Goal: Communication & Community: Answer question/provide support

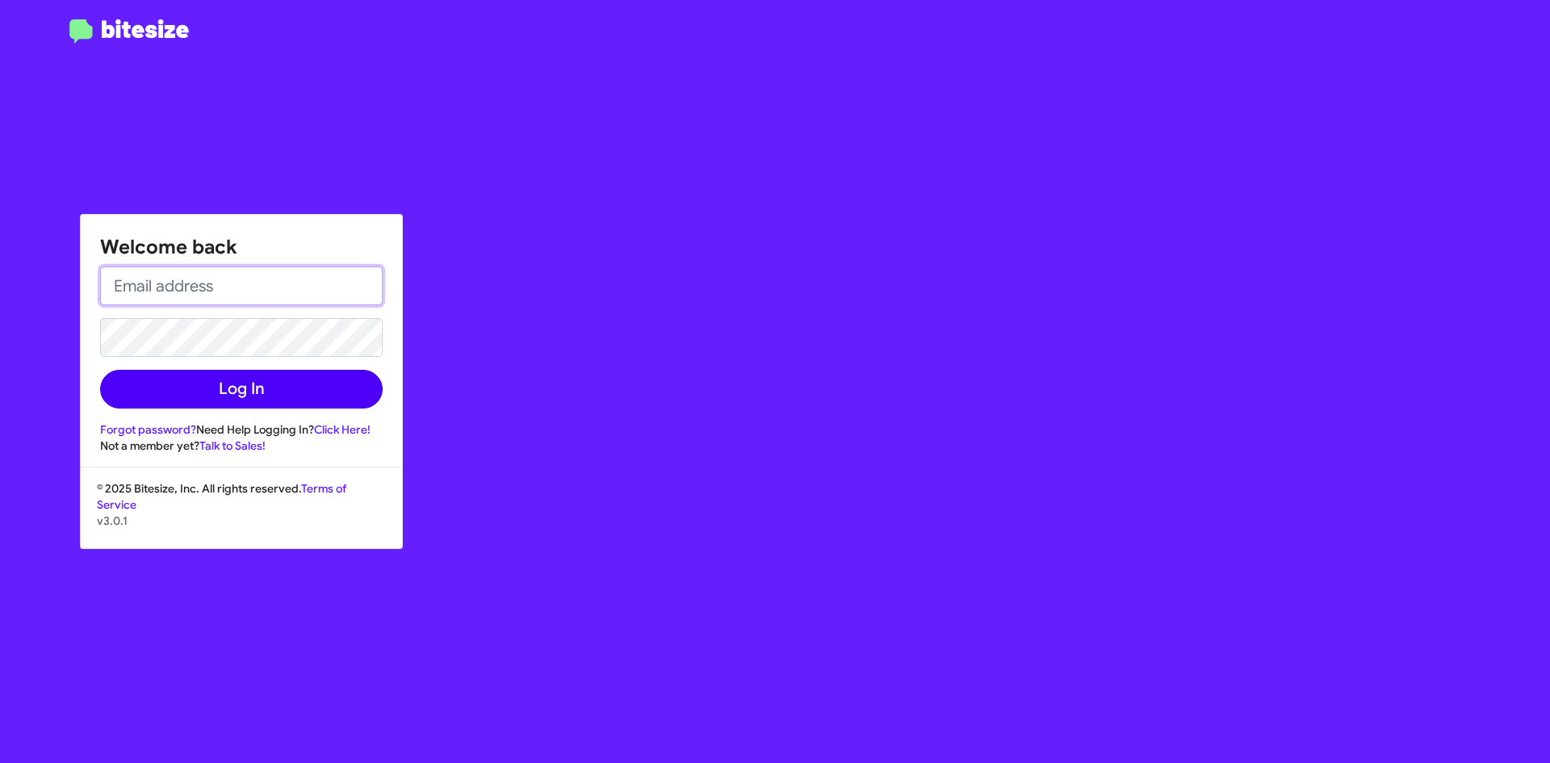
type input "[EMAIL_ADDRESS][DOMAIN_NAME]"
click at [265, 388] on button "Log In" at bounding box center [241, 389] width 283 height 39
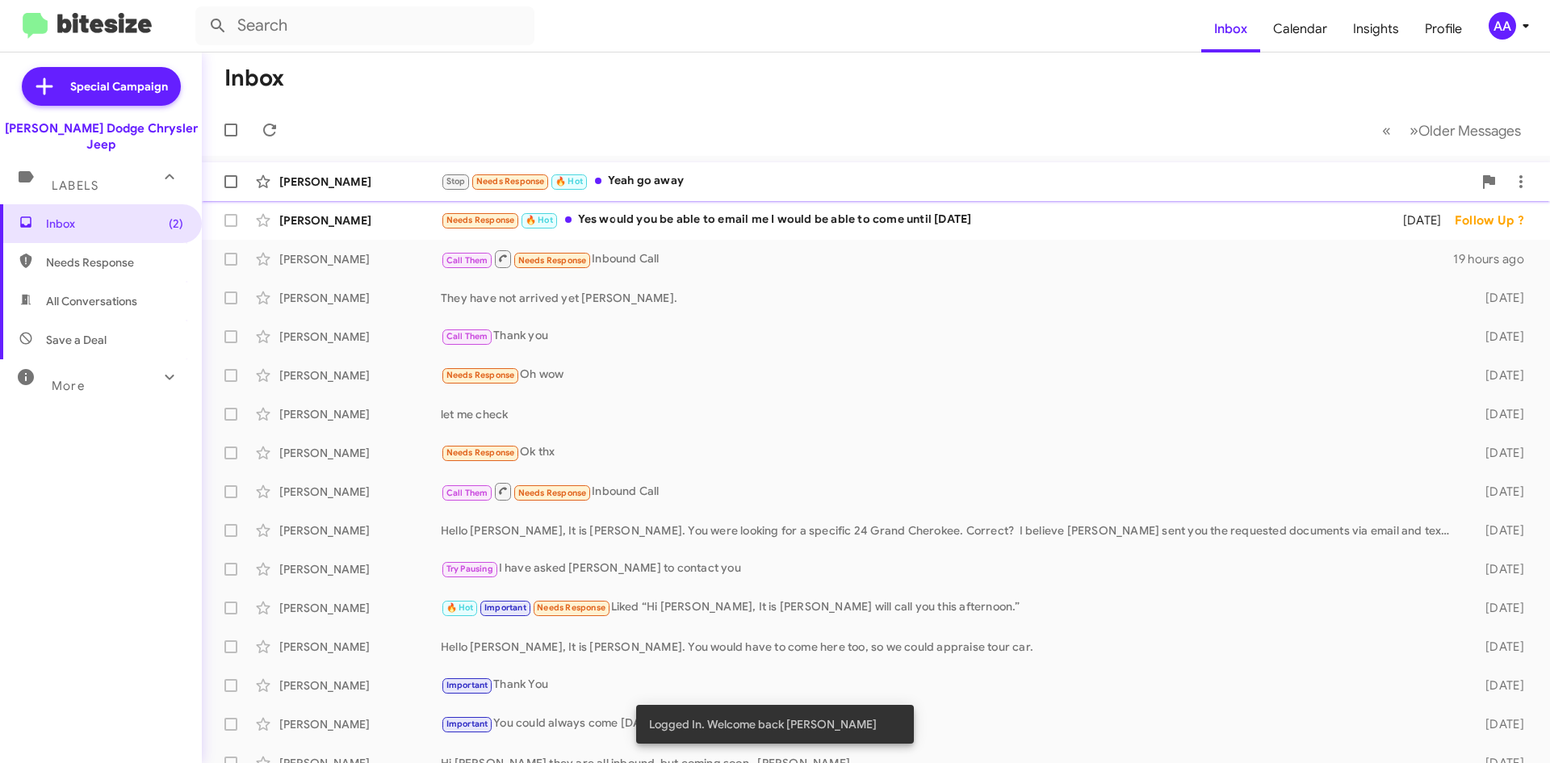
click at [752, 185] on div "Stop Needs Response 🔥 Hot Yeah go away" at bounding box center [957, 181] width 1032 height 19
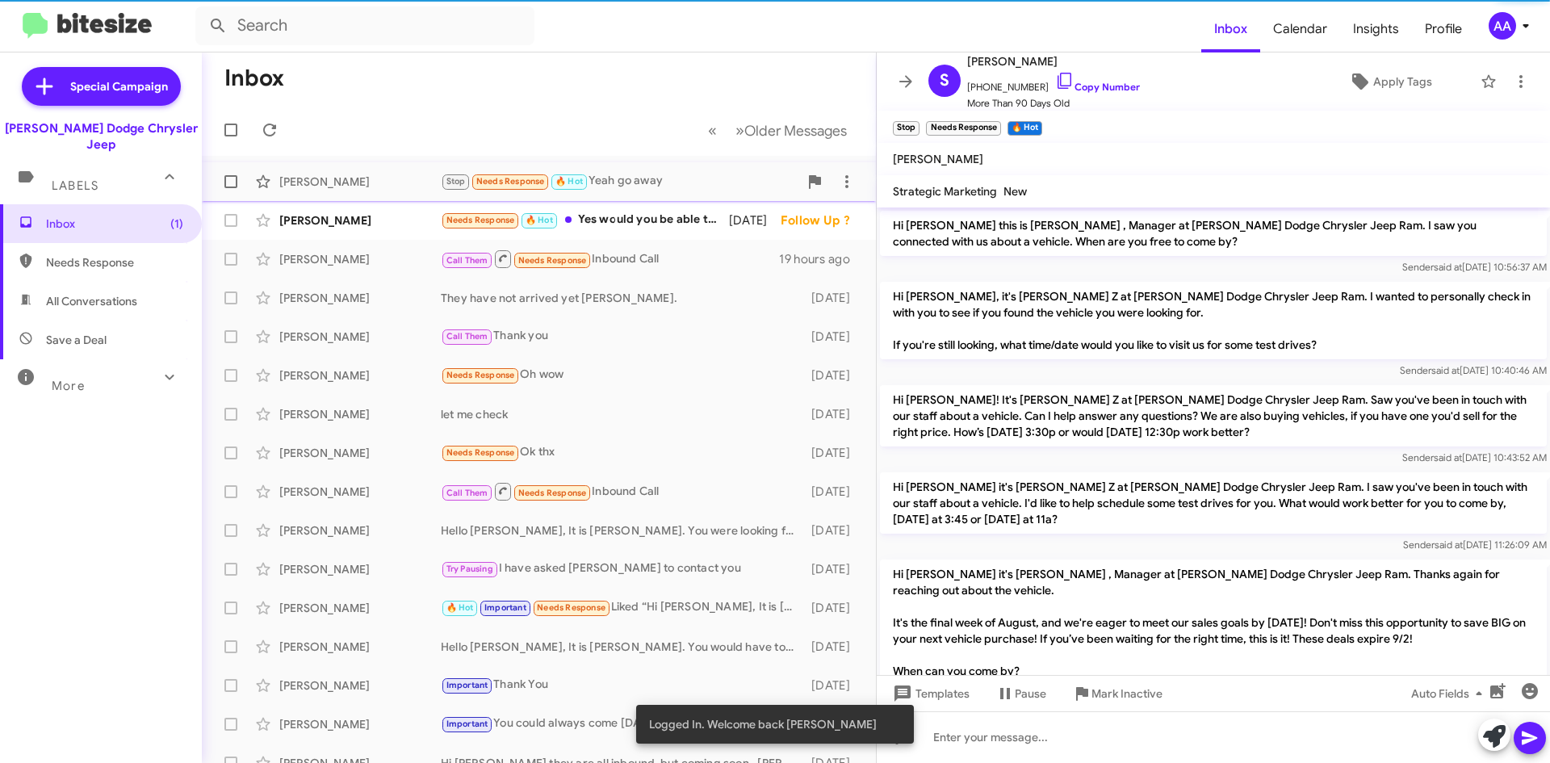
scroll to position [890, 0]
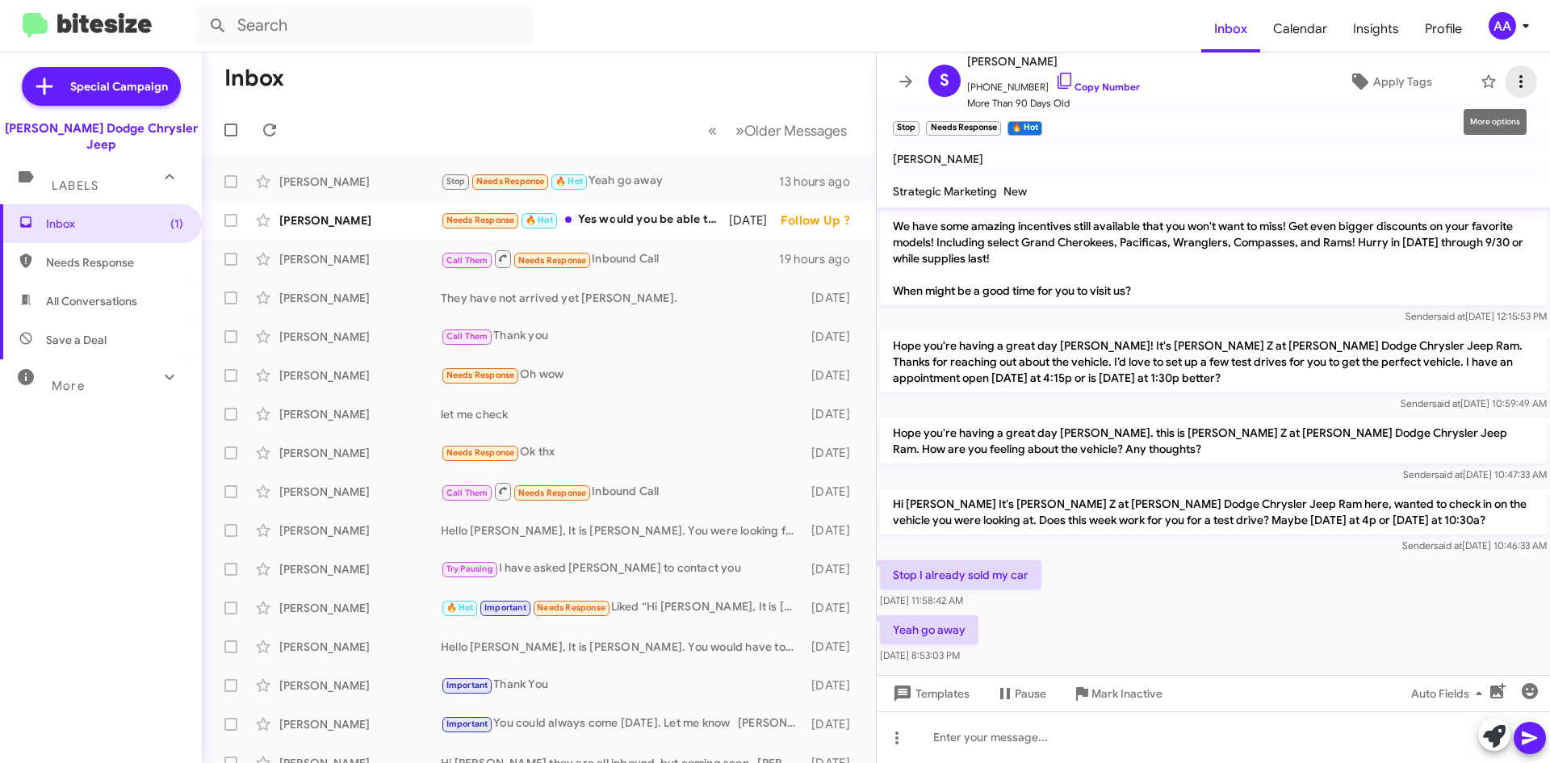
click at [1511, 80] on icon at bounding box center [1520, 81] width 19 height 19
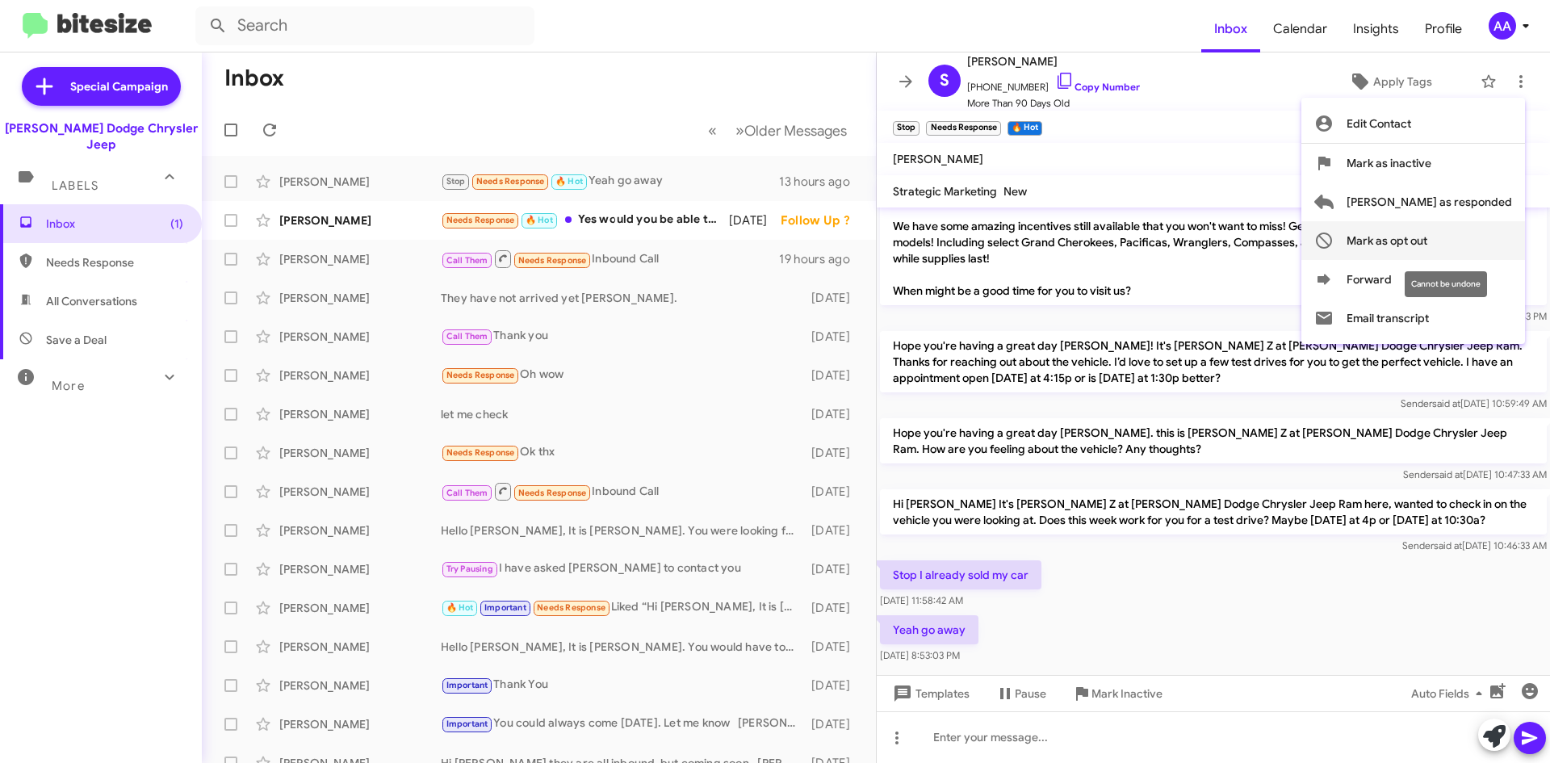
click at [1427, 244] on span "Mark as opt out" at bounding box center [1387, 240] width 81 height 39
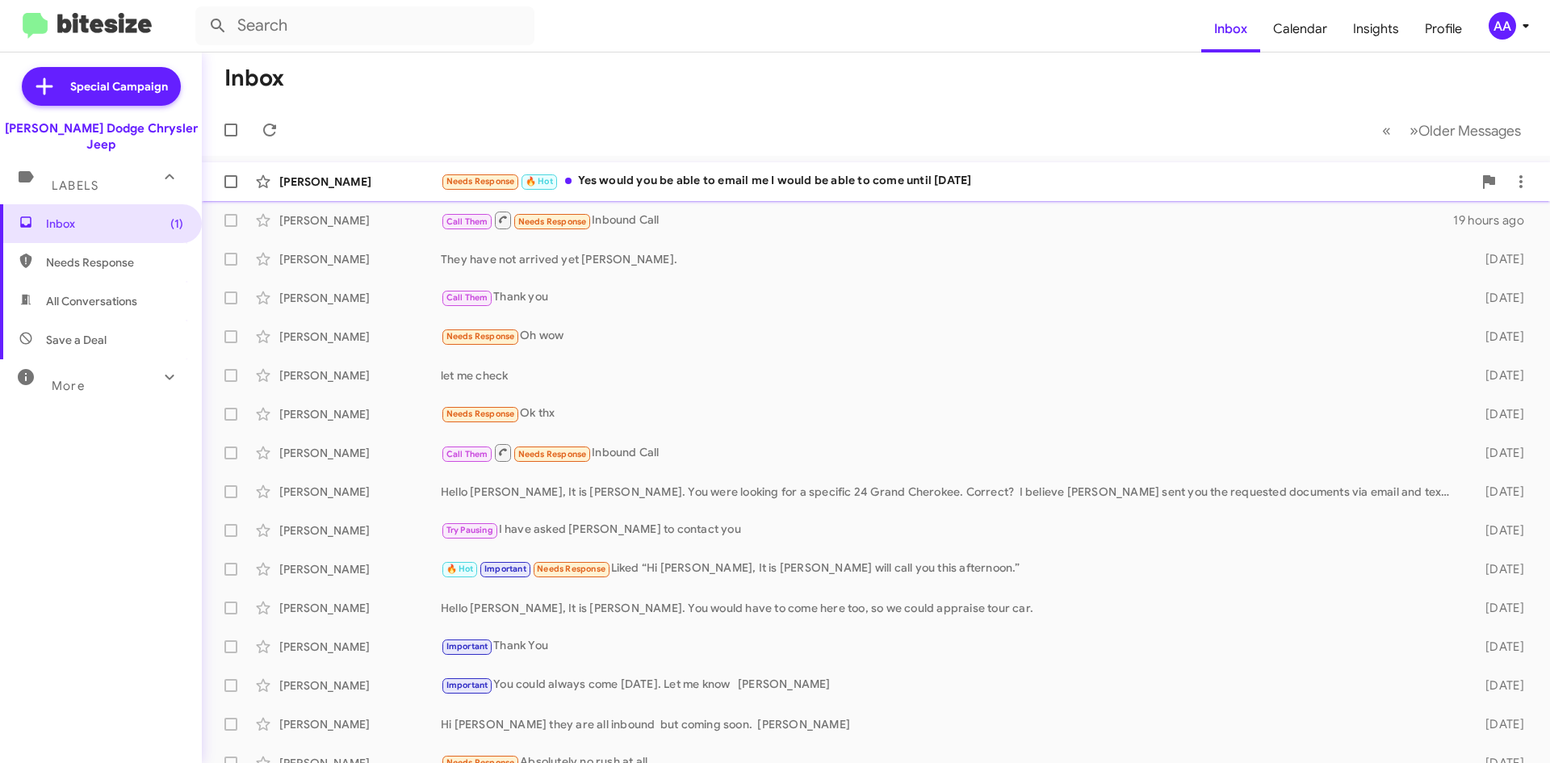
click at [732, 182] on div "Needs Response 🔥 Hot Yes would you be able to email me I would be able to come …" at bounding box center [957, 181] width 1032 height 19
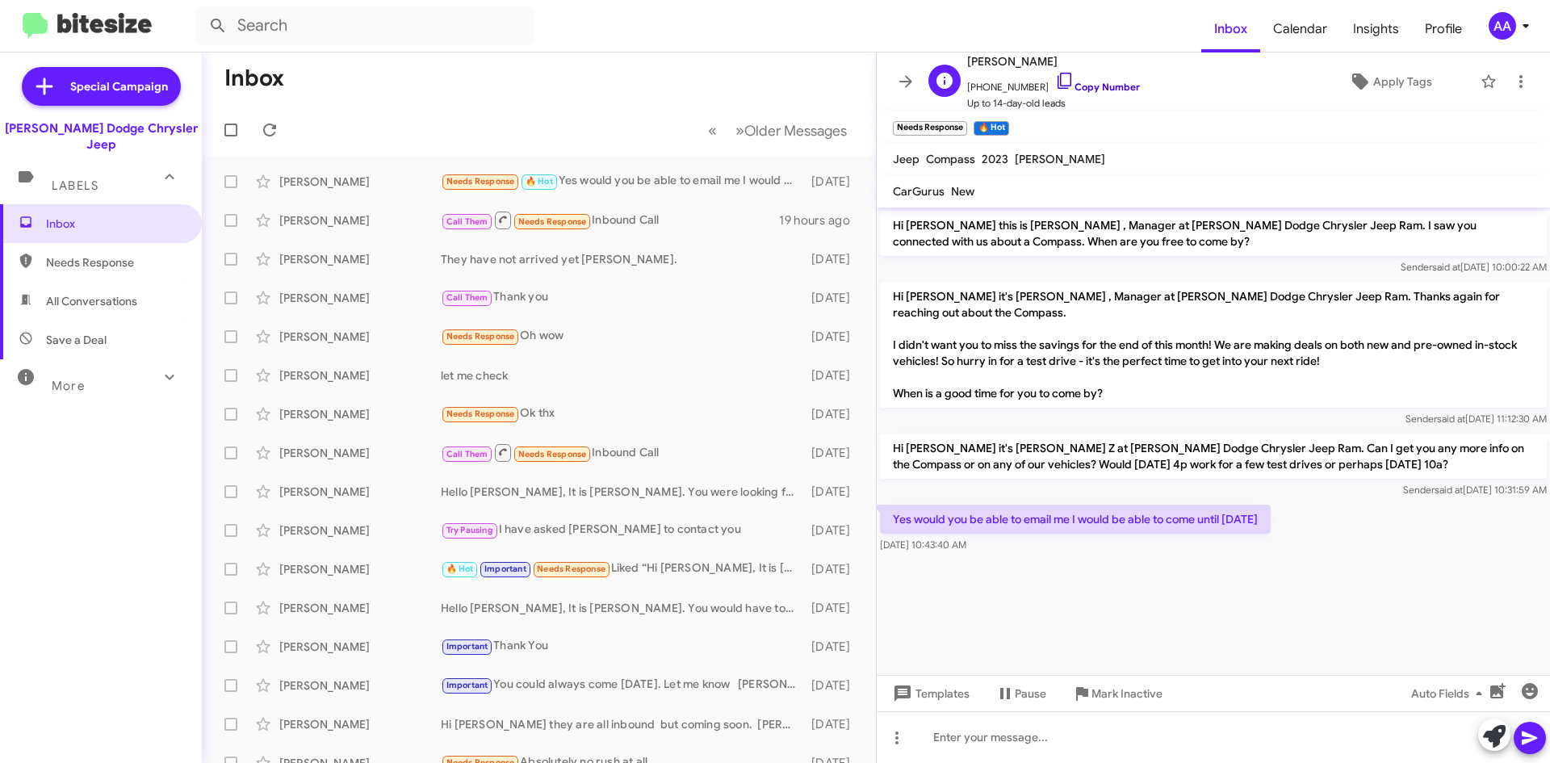
click at [1096, 83] on link "Copy Number" at bounding box center [1097, 87] width 85 height 12
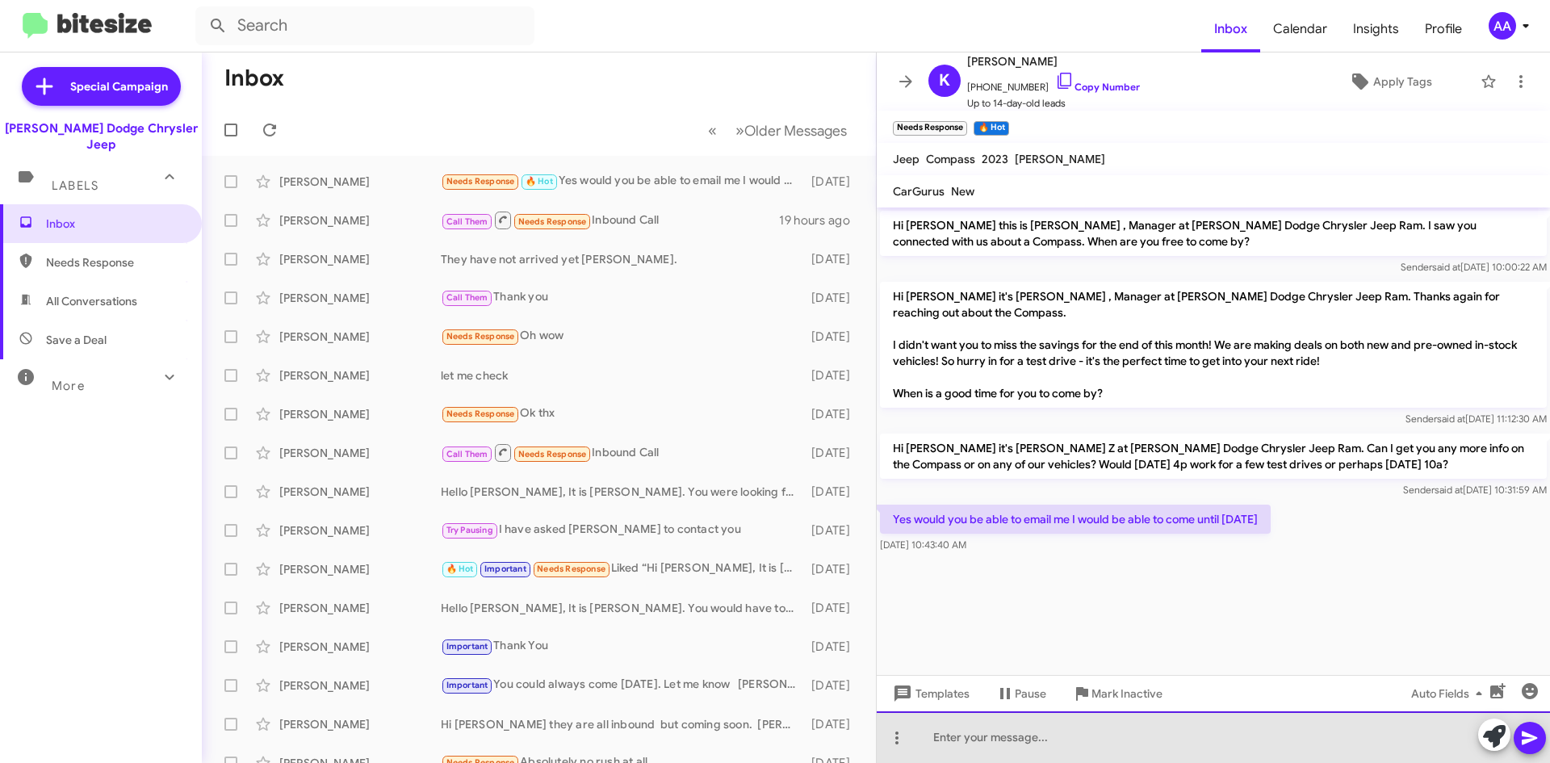
click at [945, 745] on div at bounding box center [1213, 737] width 673 height 52
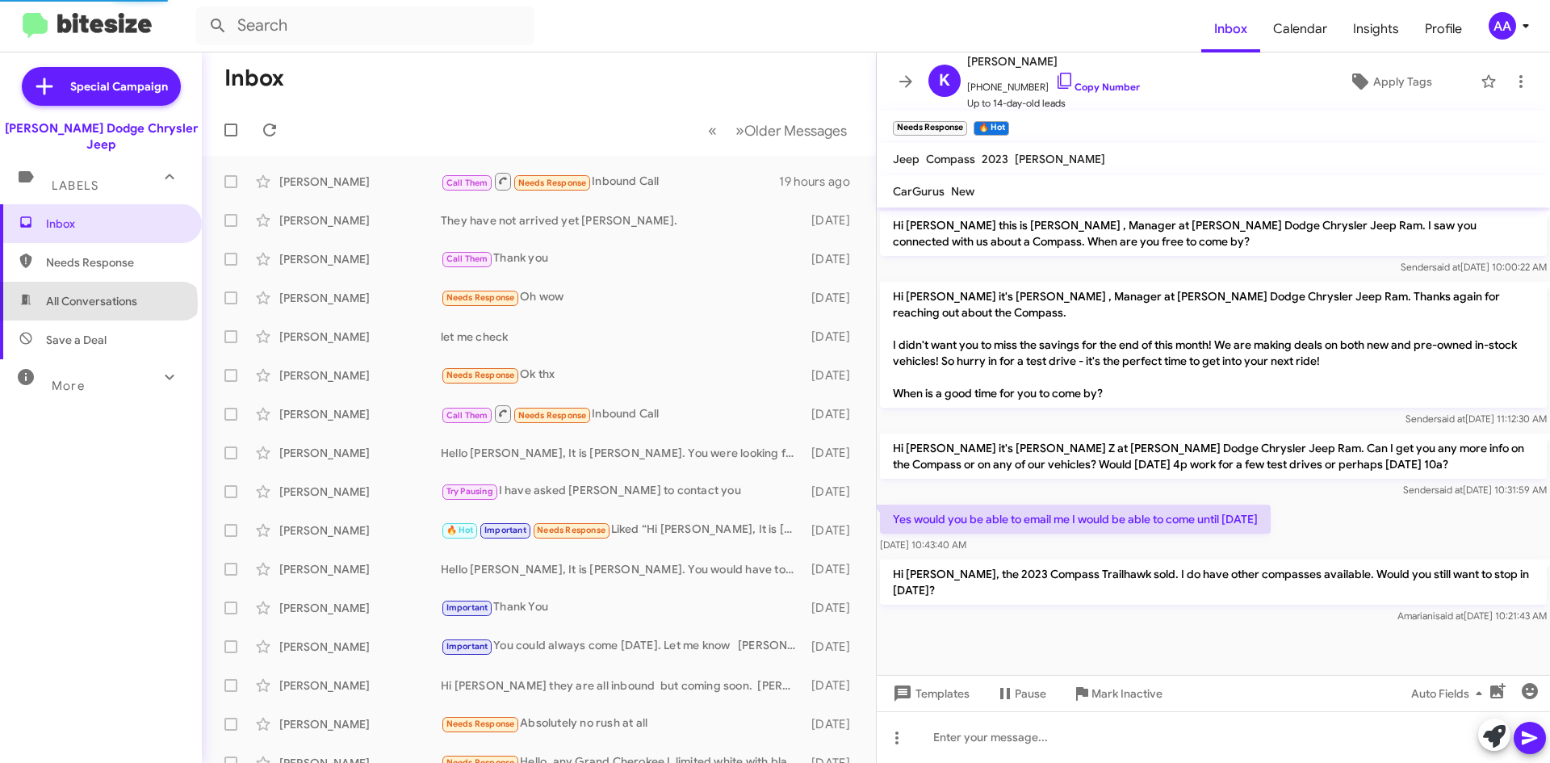
click at [98, 293] on span "All Conversations" at bounding box center [91, 301] width 91 height 16
type input "in:all-conversations"
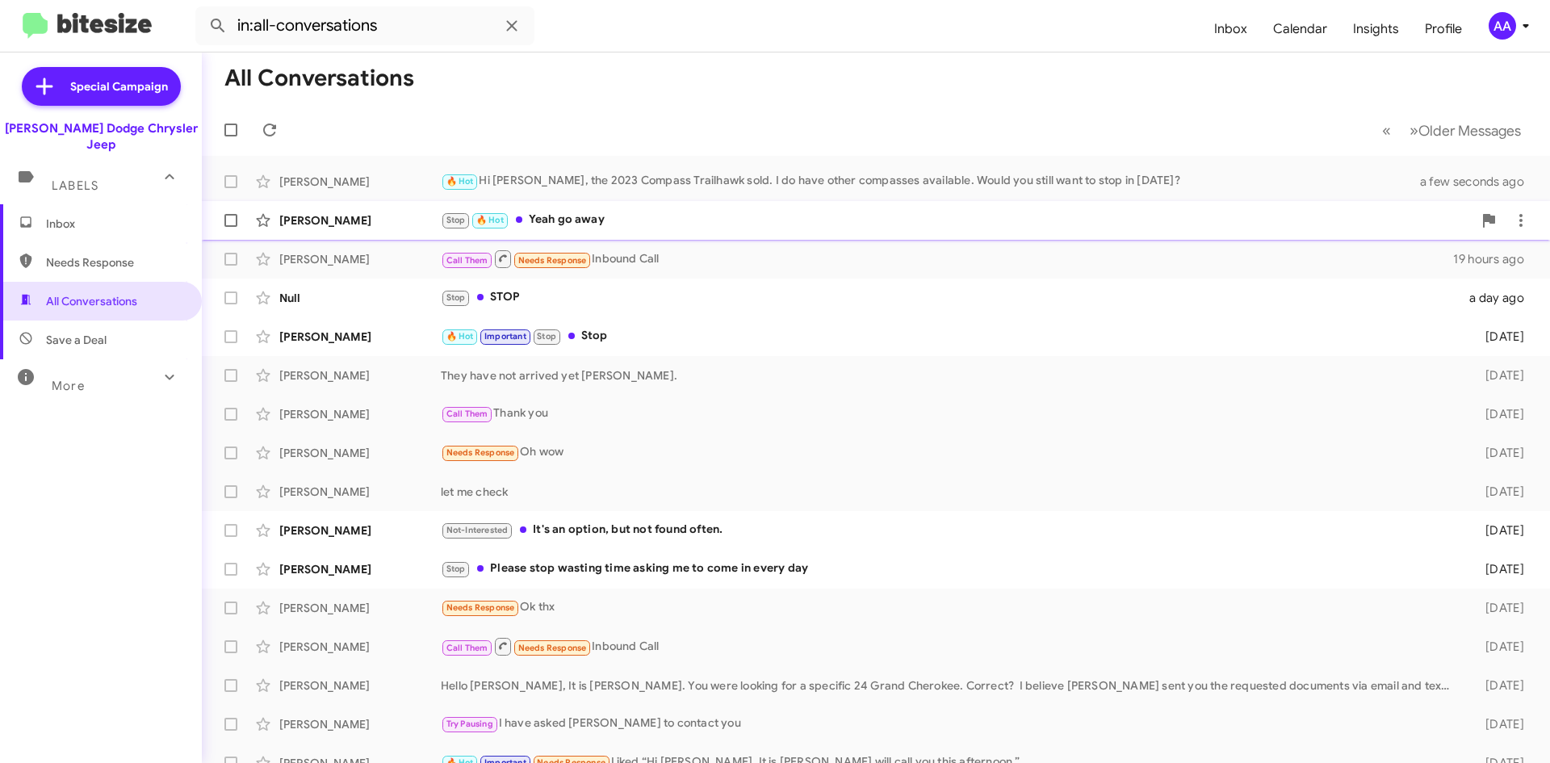
click at [698, 221] on div "Stop 🔥 Hot Yeah go away" at bounding box center [957, 220] width 1032 height 19
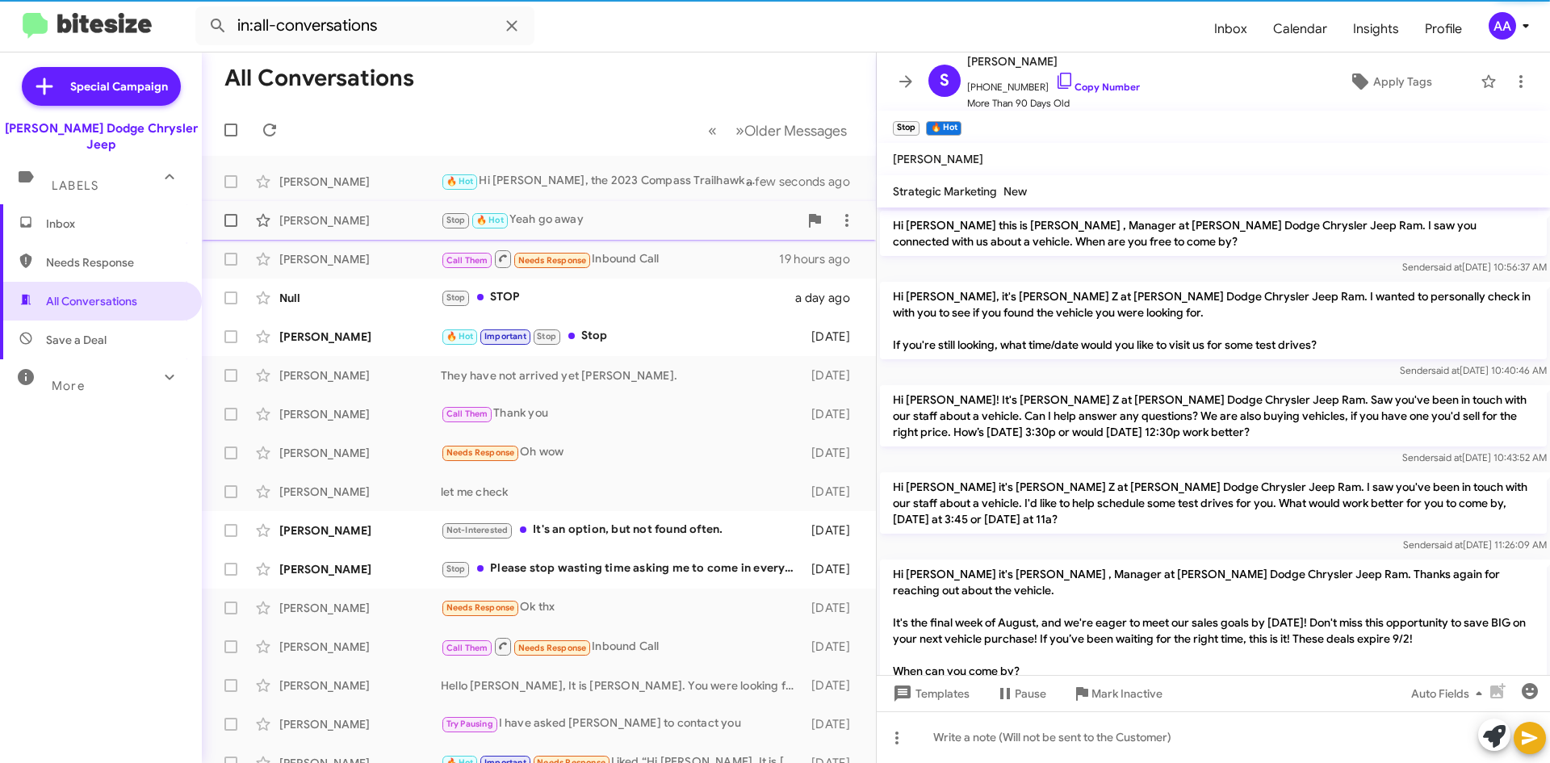
scroll to position [890, 0]
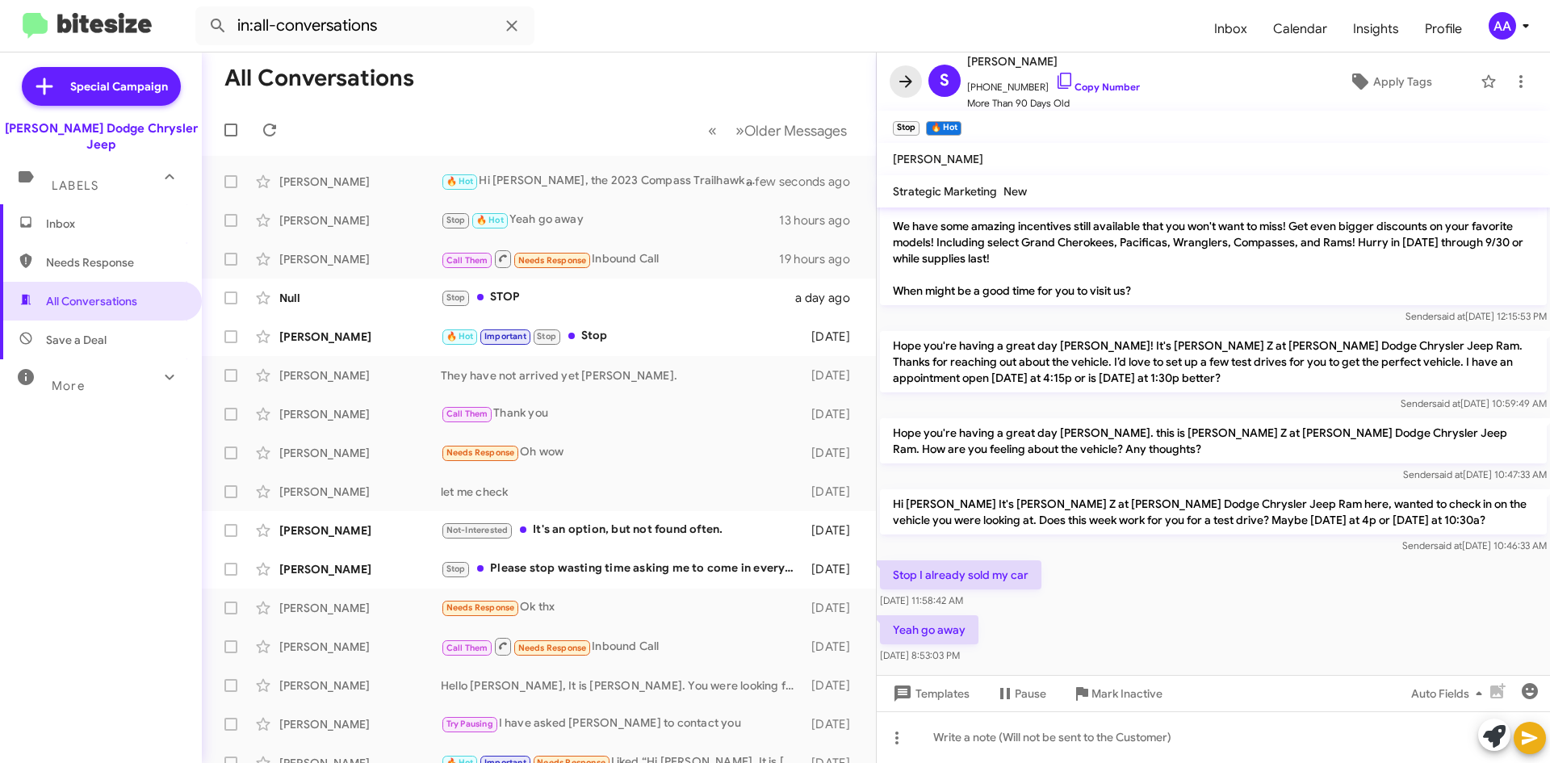
click at [899, 79] on icon at bounding box center [905, 81] width 19 height 19
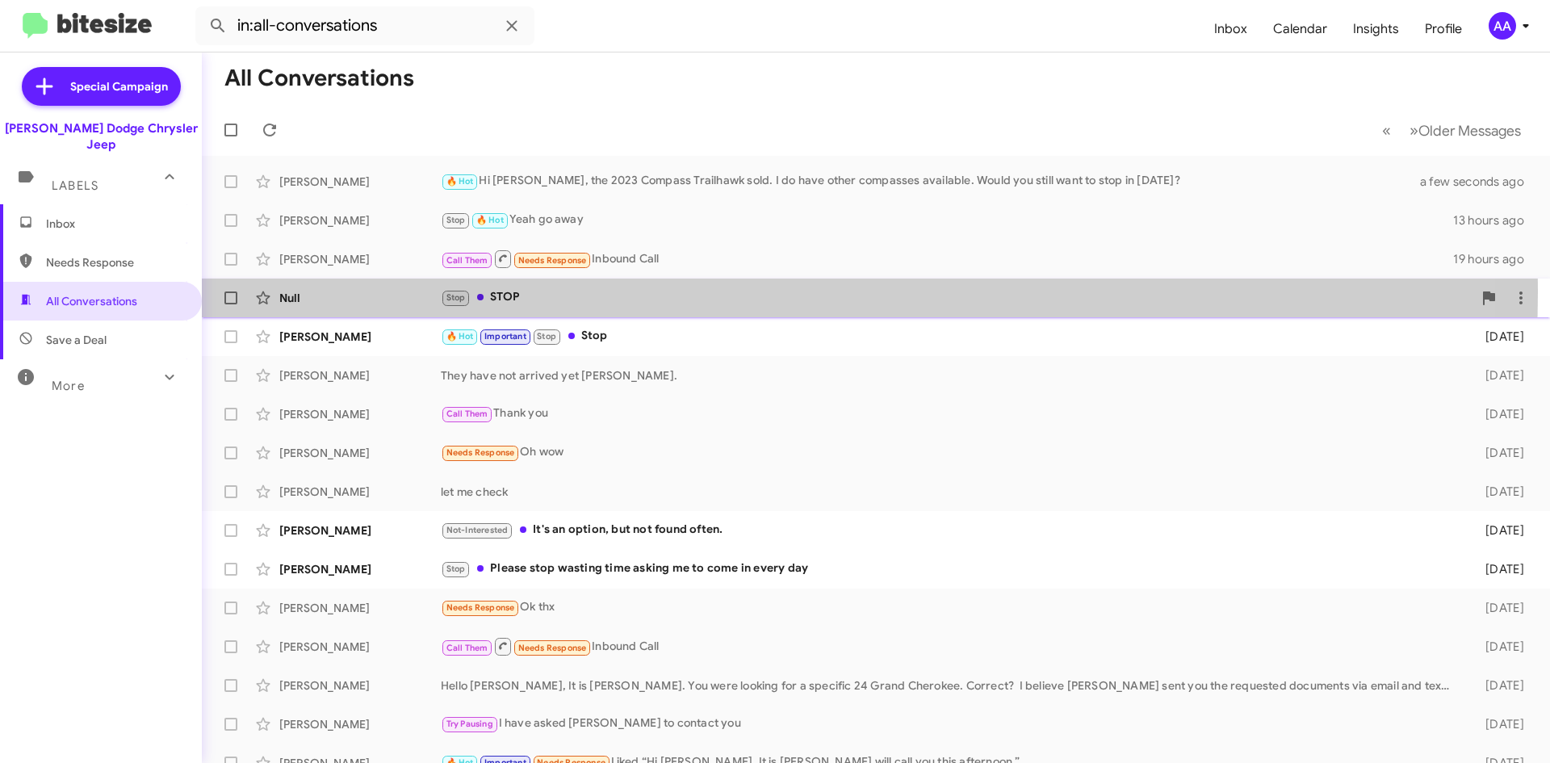
click at [696, 292] on div "Stop STOP" at bounding box center [957, 297] width 1032 height 19
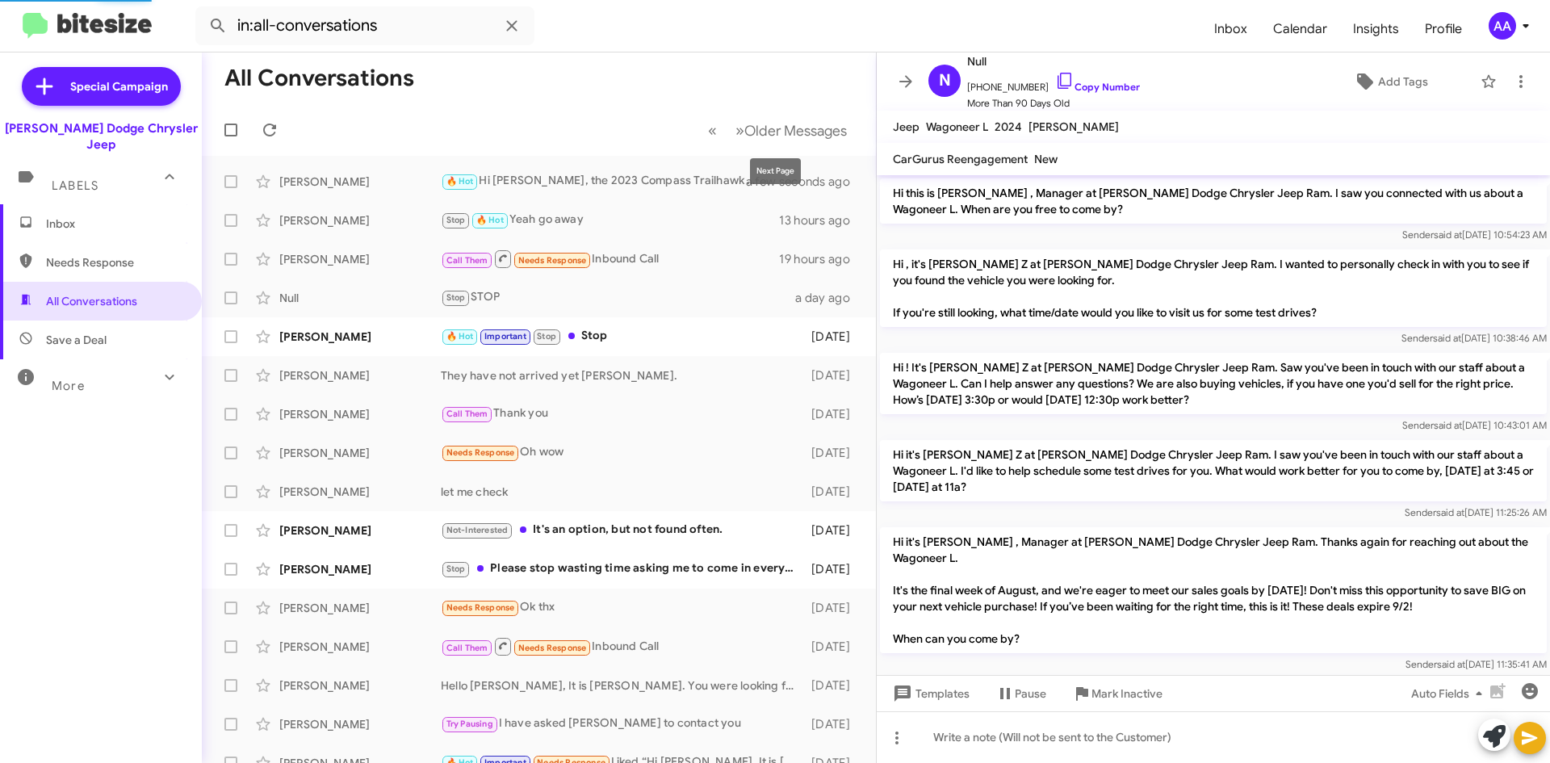
scroll to position [955, 0]
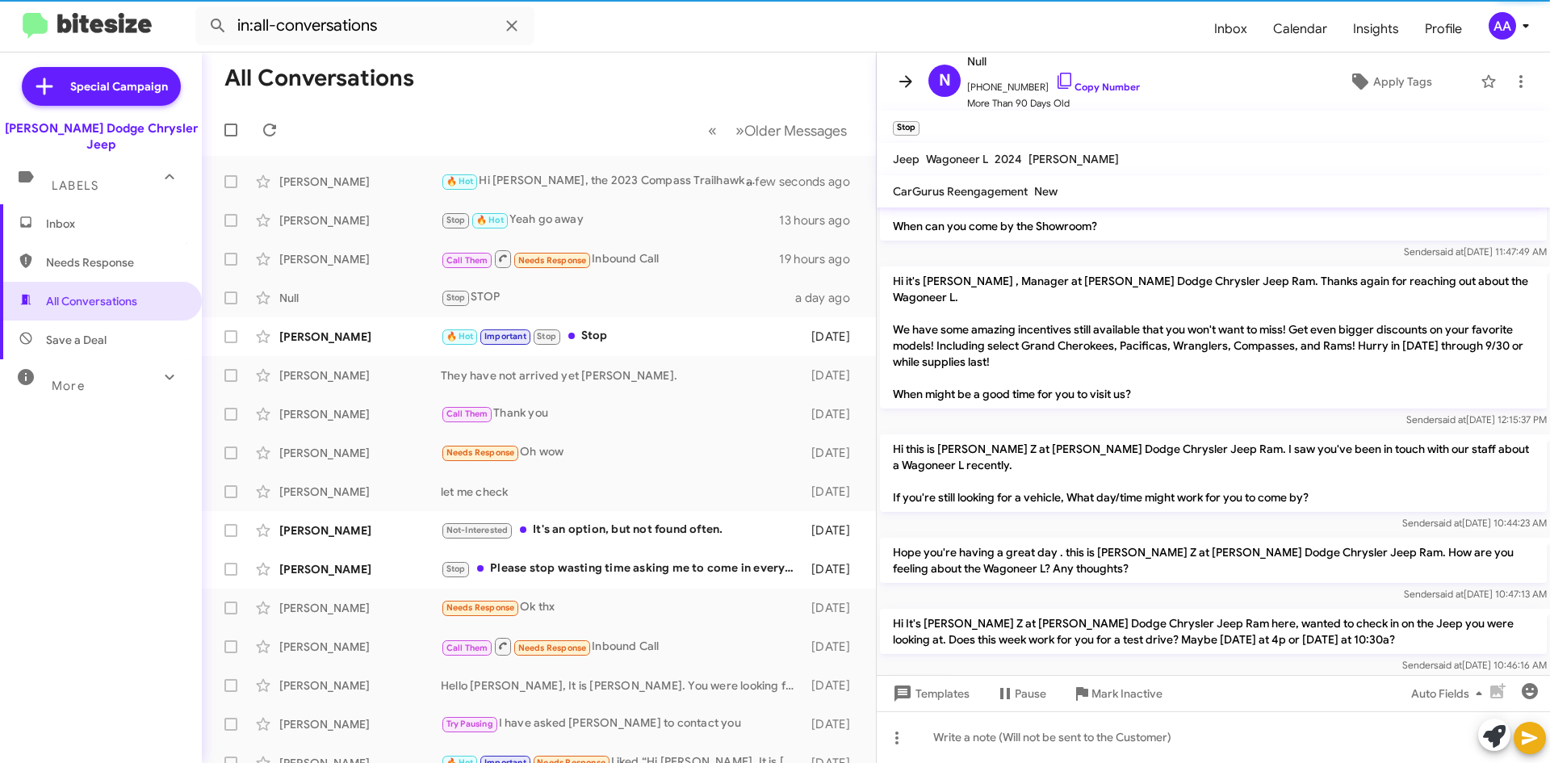
click at [910, 74] on icon at bounding box center [905, 81] width 19 height 19
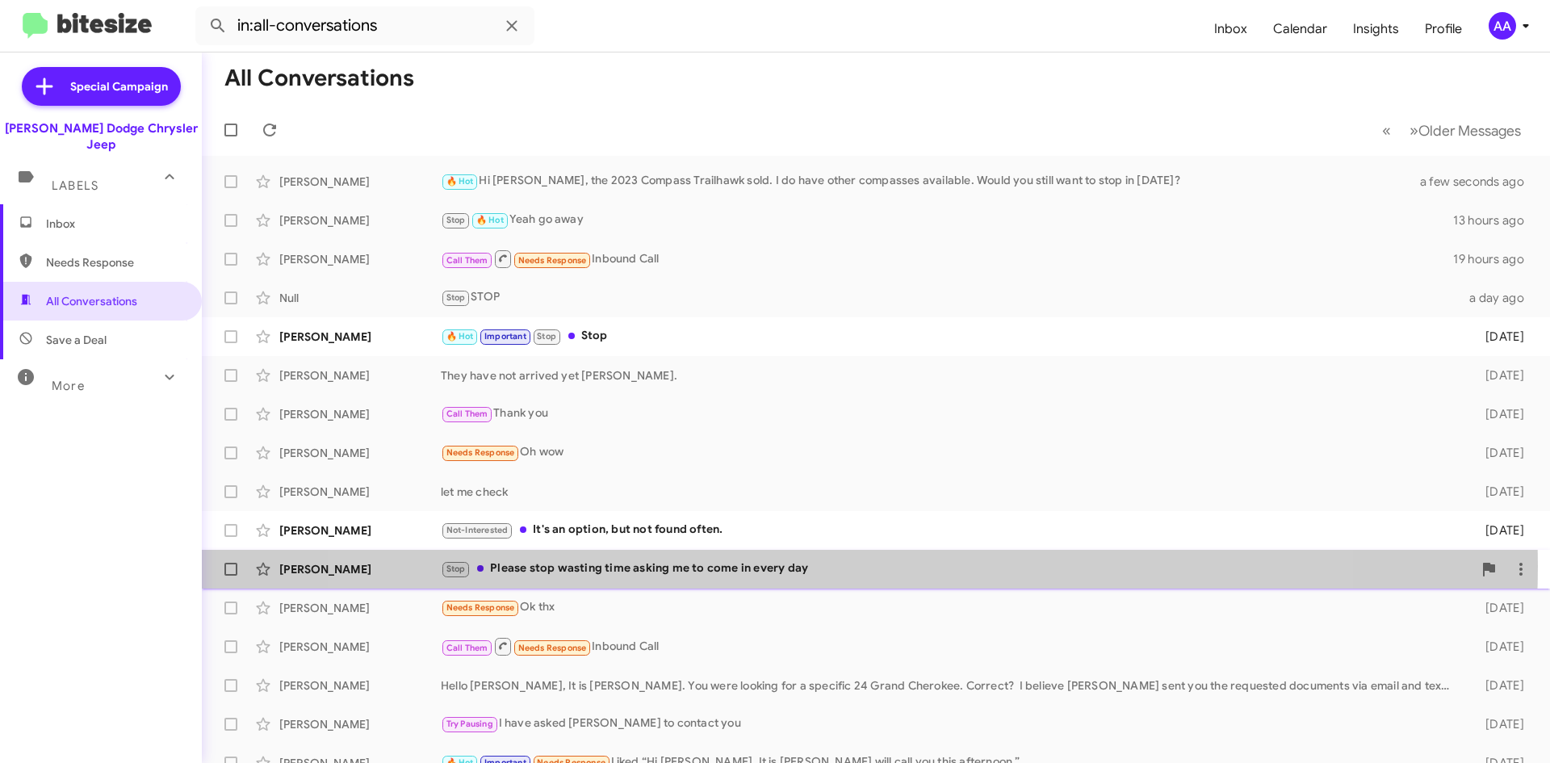
click at [830, 566] on div "Stop Please stop wasting time asking me to come in every day" at bounding box center [957, 568] width 1032 height 19
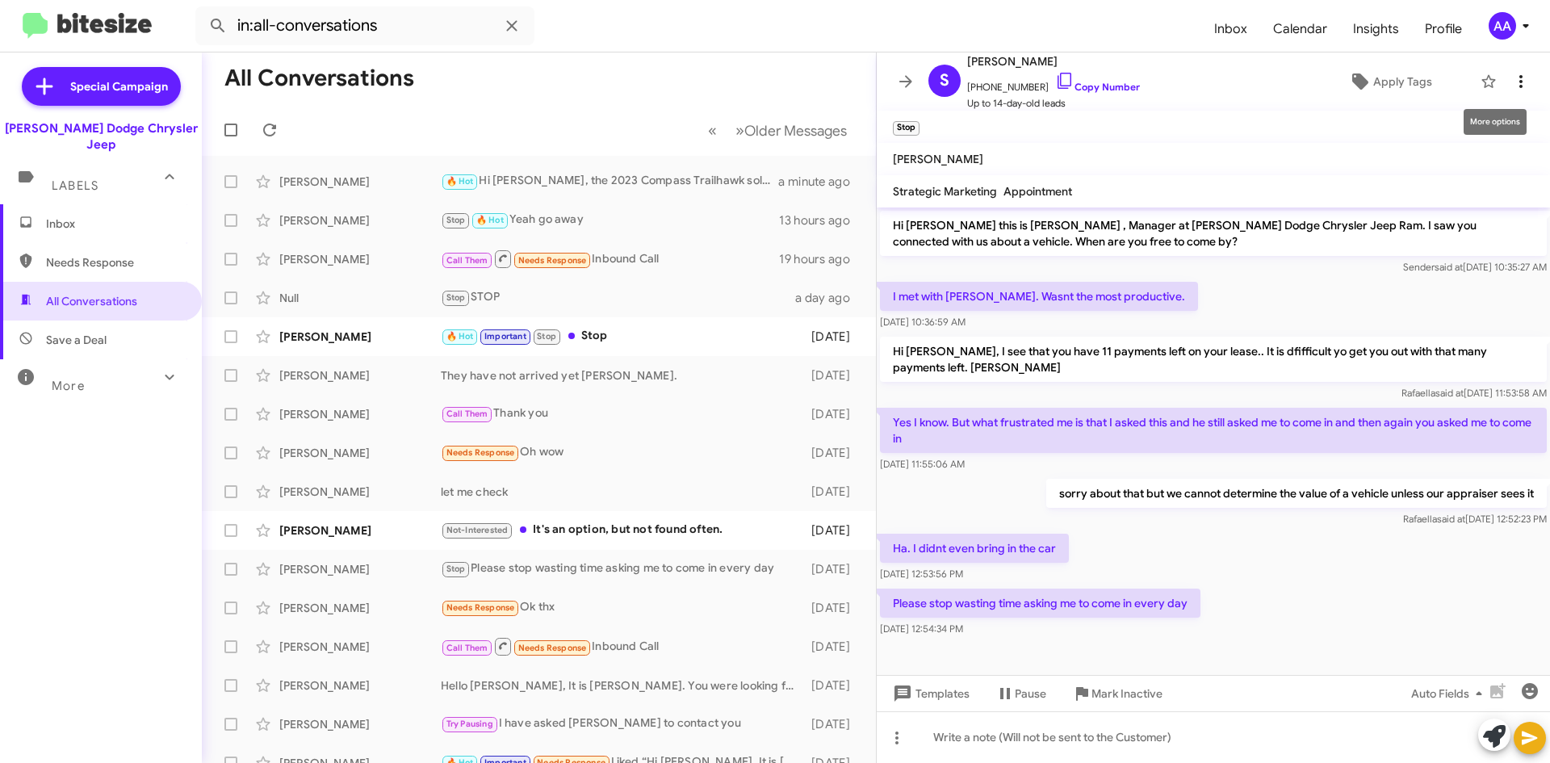
click at [1511, 83] on icon at bounding box center [1520, 81] width 19 height 19
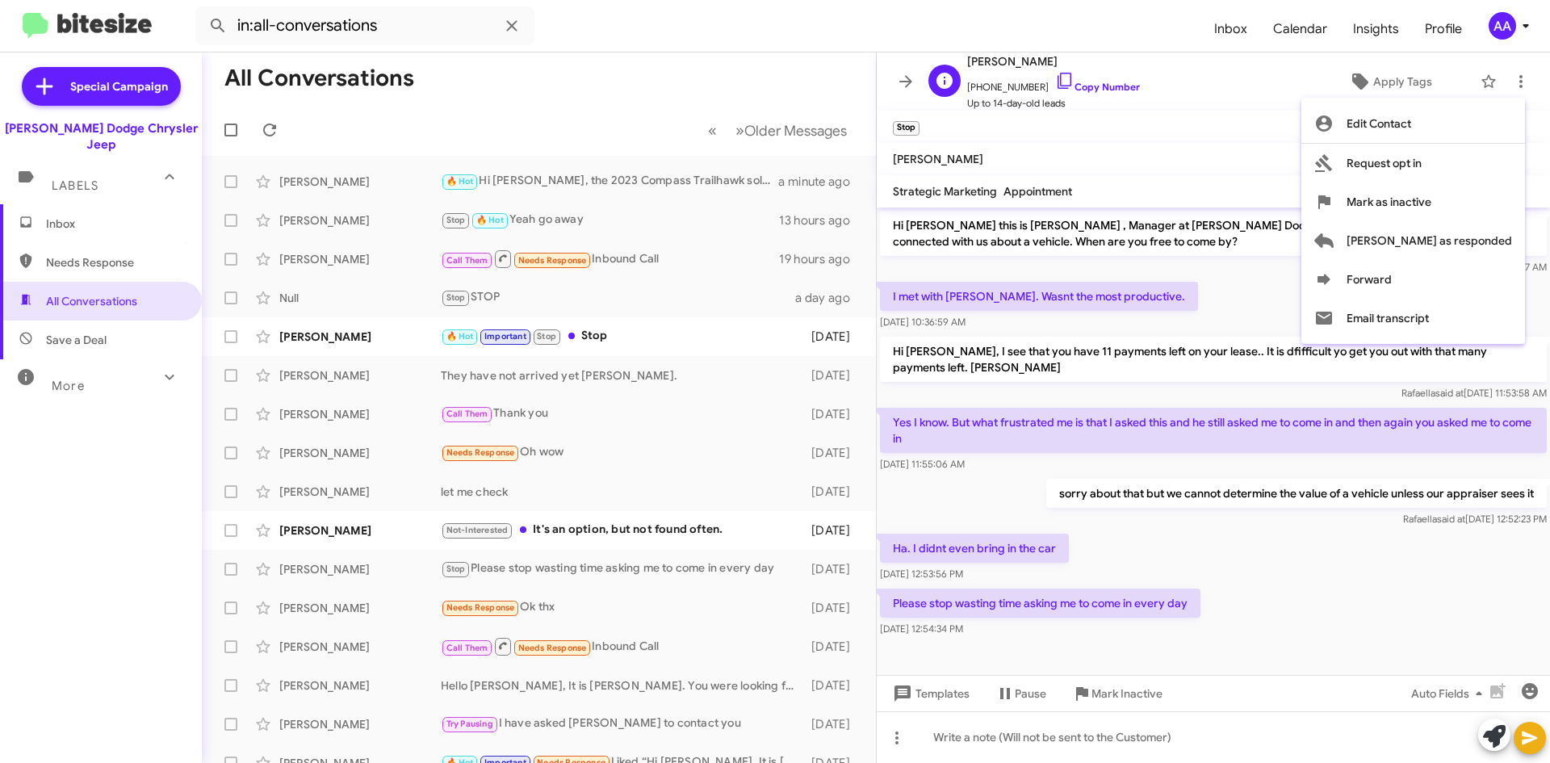
drag, startPoint x: 1261, startPoint y: 115, endPoint x: 1364, endPoint y: 64, distance: 114.5
click at [1262, 114] on div at bounding box center [775, 381] width 1550 height 763
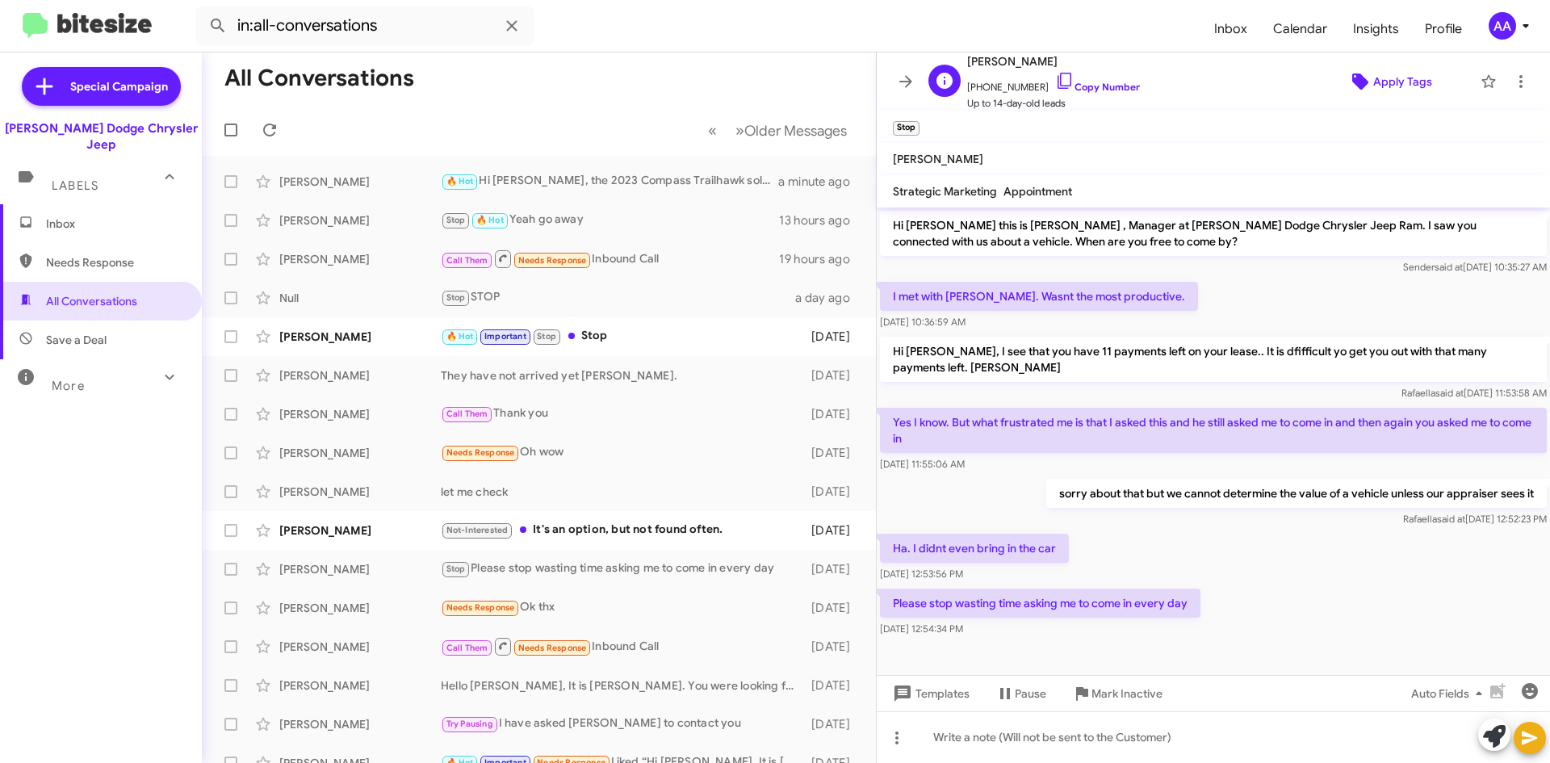
click at [1378, 78] on span "Apply Tags" at bounding box center [1402, 81] width 59 height 29
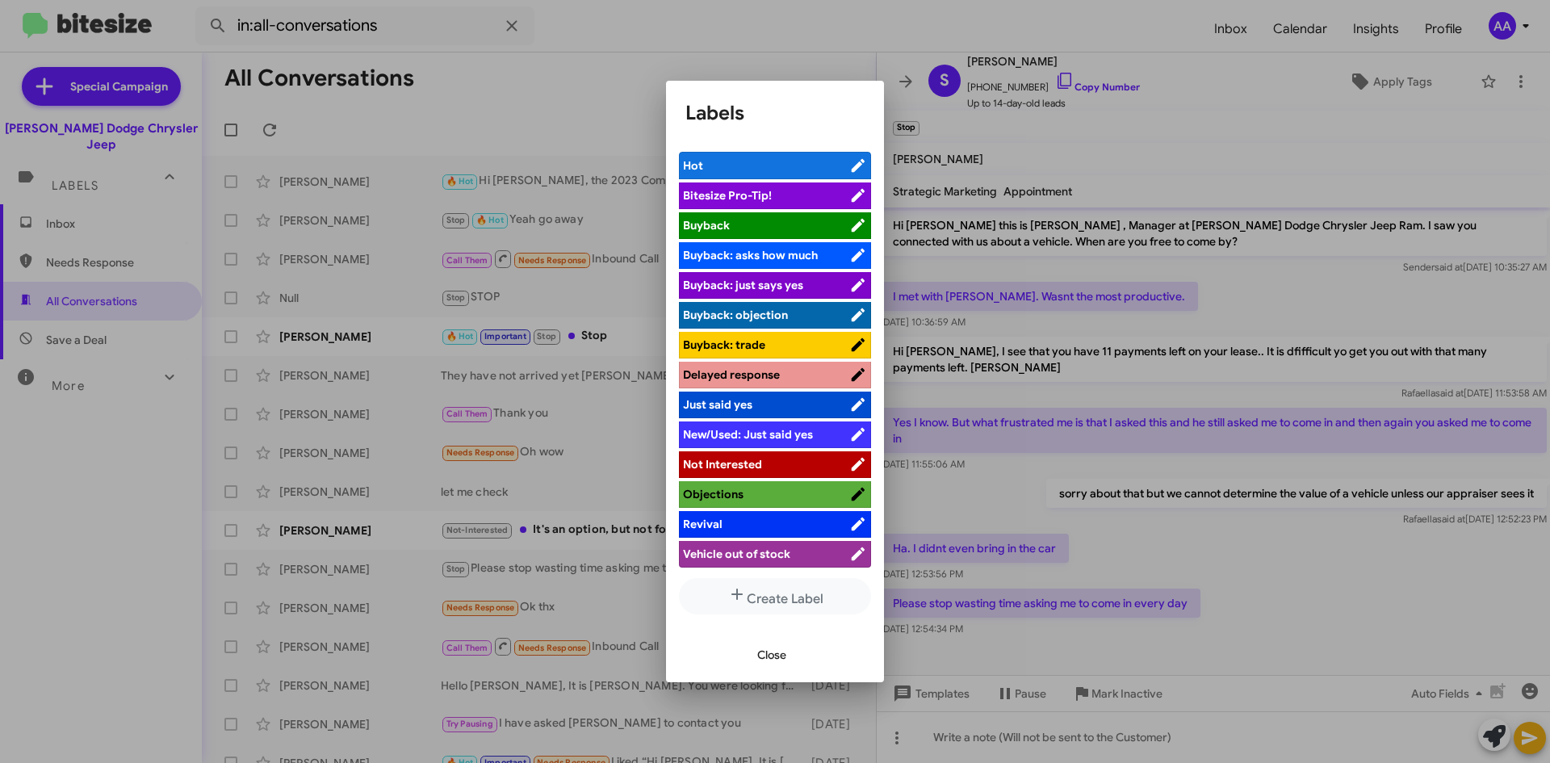
click at [744, 463] on span "Not Interested" at bounding box center [722, 464] width 79 height 15
drag, startPoint x: 762, startPoint y: 635, endPoint x: 761, endPoint y: 649, distance: 13.8
click at [761, 649] on div "Close" at bounding box center [774, 654] width 179 height 55
click at [761, 651] on span "Close" at bounding box center [771, 654] width 29 height 29
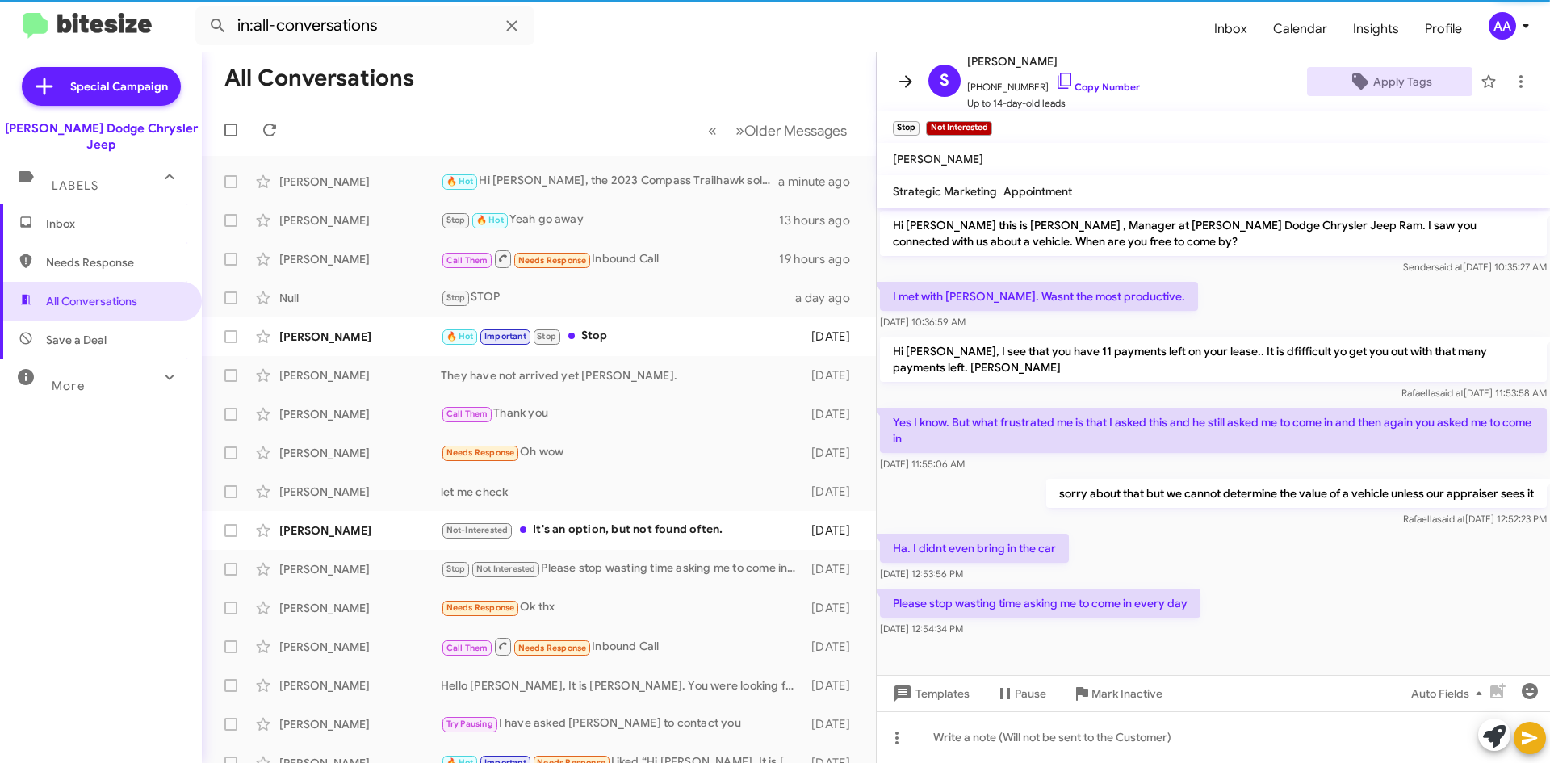
click at [901, 80] on icon at bounding box center [905, 81] width 19 height 19
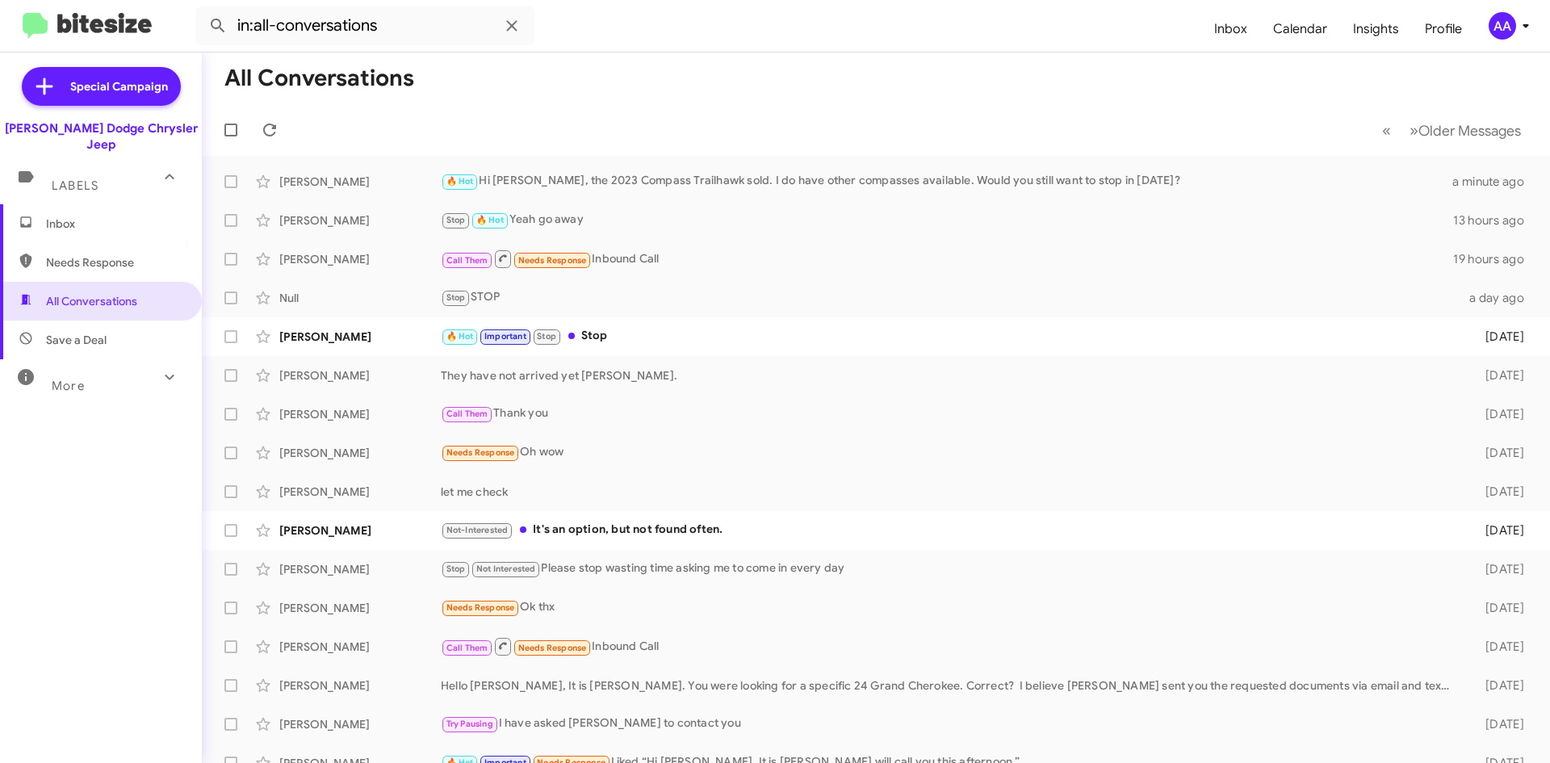
click at [92, 216] on span "Inbox" at bounding box center [114, 224] width 137 height 16
